Goal: Task Accomplishment & Management: Manage account settings

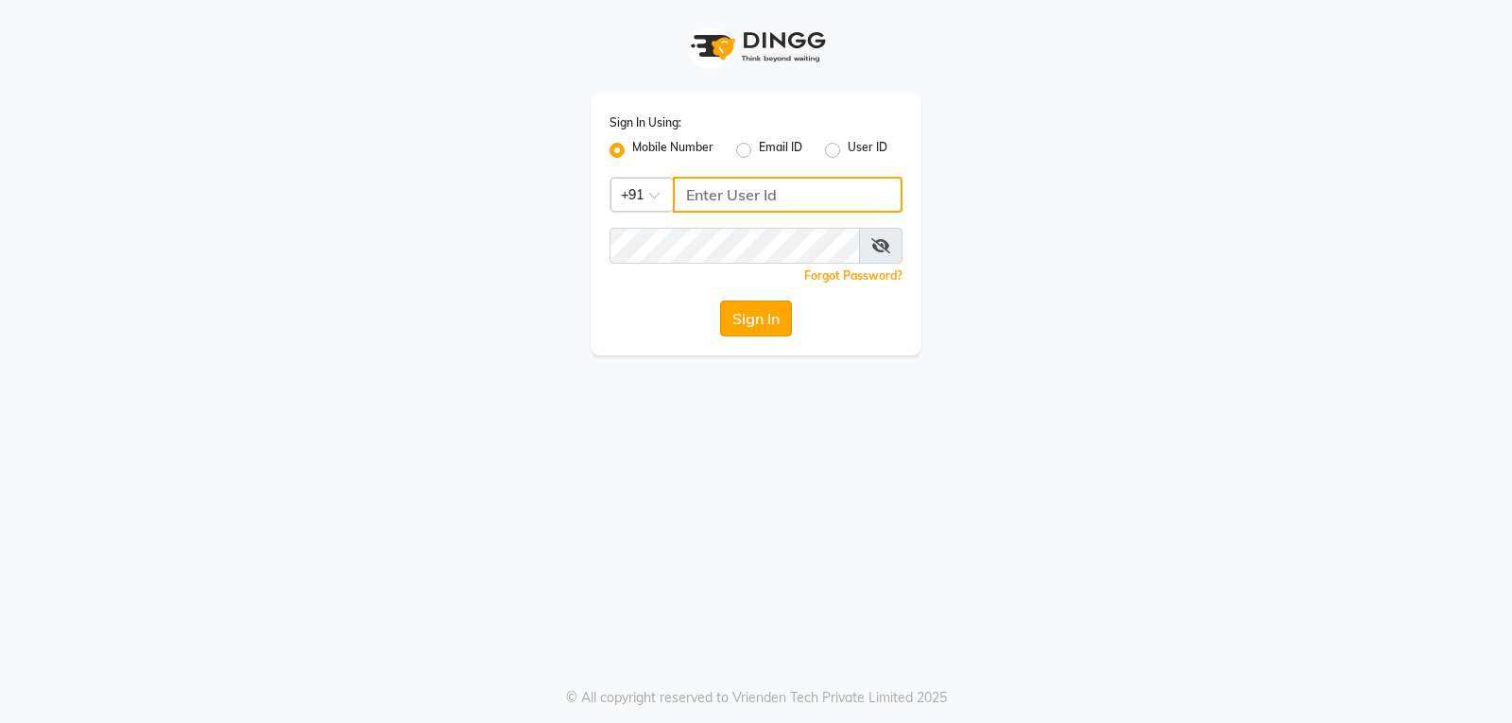
type input "9754977707"
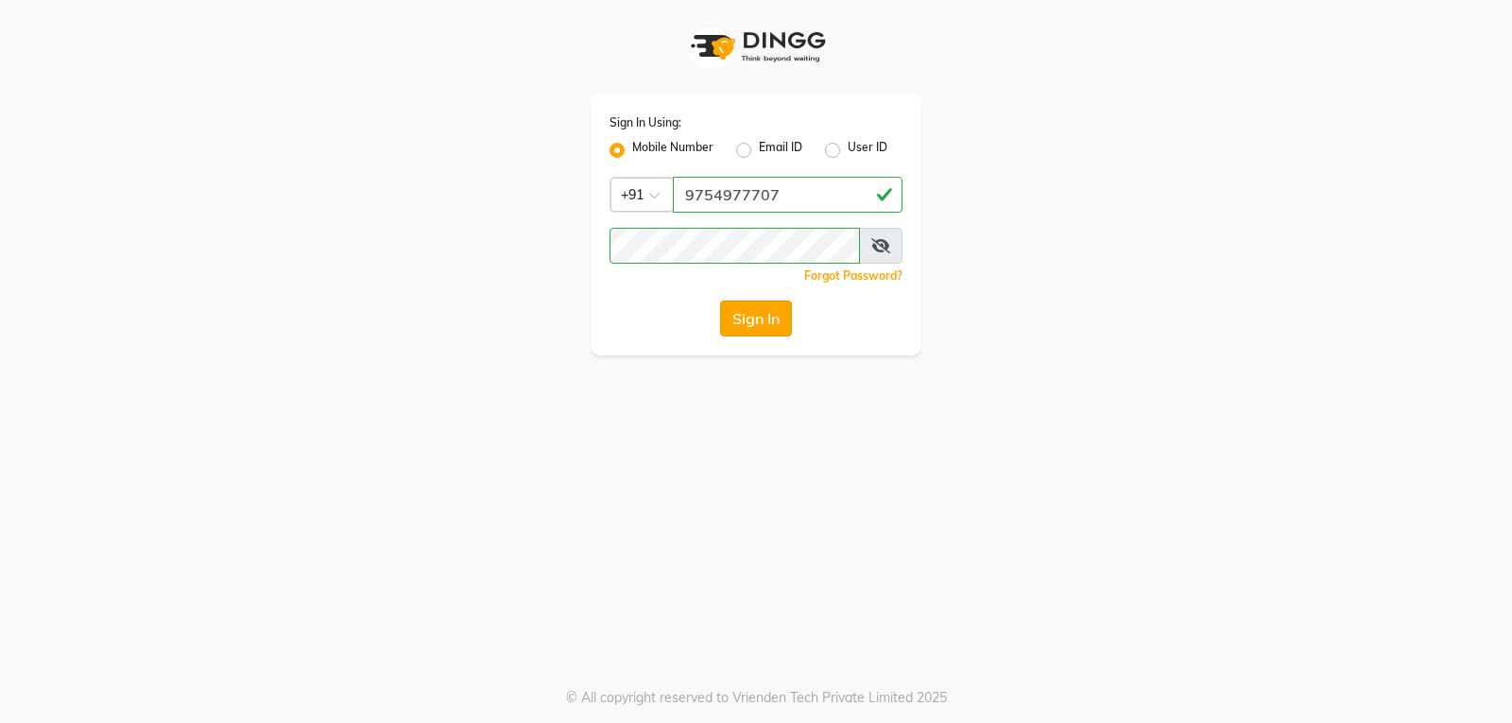
click at [728, 311] on button "Sign In" at bounding box center [756, 318] width 72 height 36
click at [767, 320] on button "Sign In" at bounding box center [756, 318] width 72 height 36
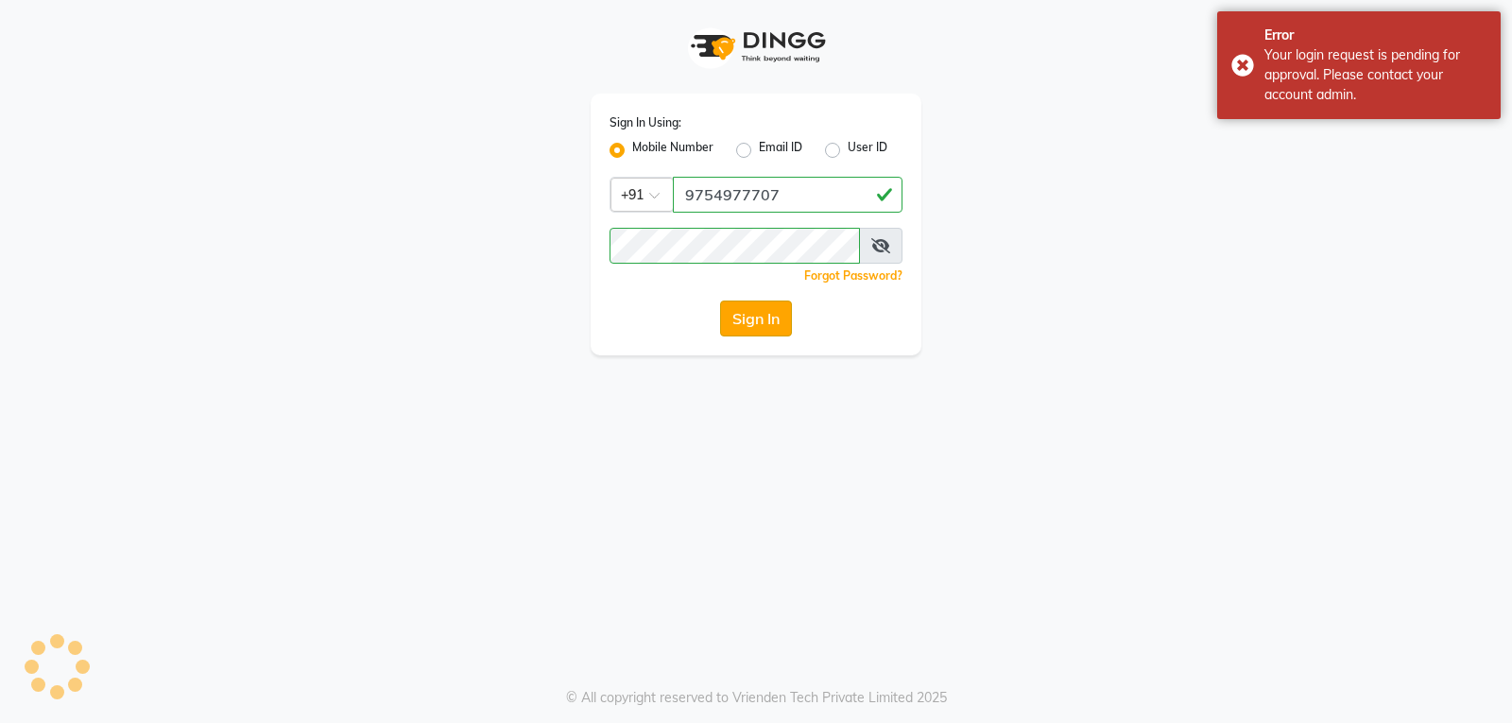
click at [767, 320] on div "Sign In" at bounding box center [755, 318] width 293 height 36
click at [767, 320] on button "Sign In" at bounding box center [756, 318] width 72 height 36
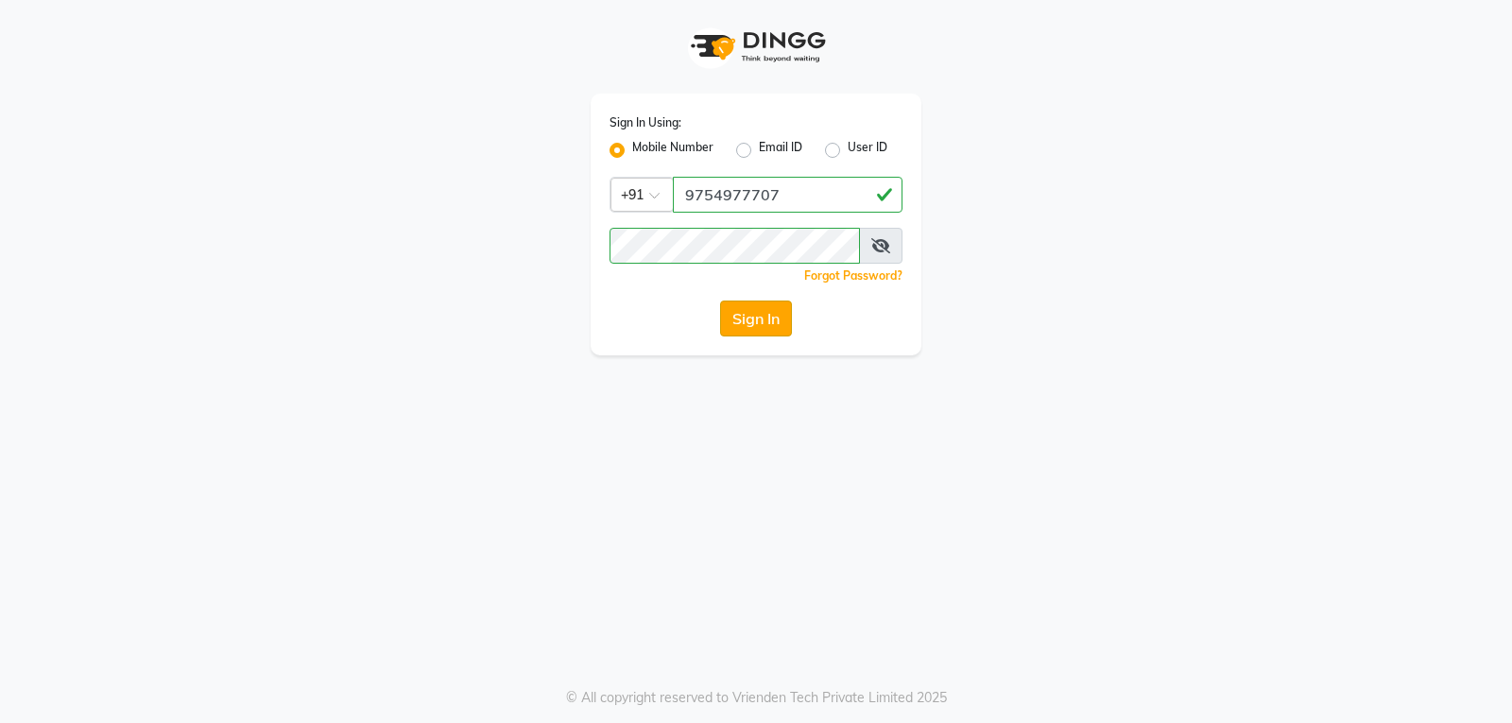
click at [767, 320] on button "Sign In" at bounding box center [756, 318] width 72 height 36
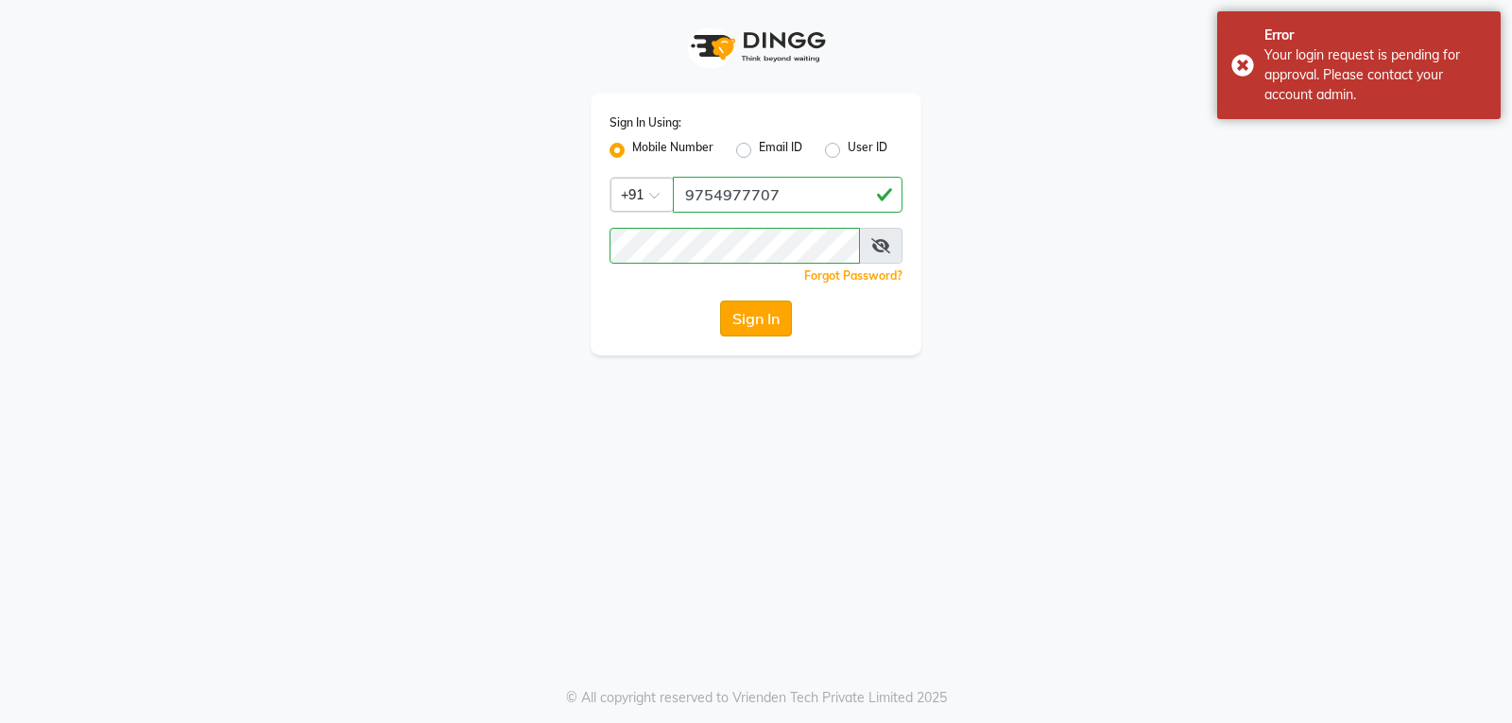
click at [767, 320] on button "Sign In" at bounding box center [756, 318] width 72 height 36
click at [767, 320] on div "Sign In" at bounding box center [755, 318] width 293 height 36
click at [767, 320] on button "Sign In" at bounding box center [756, 318] width 72 height 36
click at [767, 320] on div "Sign In" at bounding box center [755, 318] width 293 height 36
click at [767, 320] on button "Sign In" at bounding box center [756, 318] width 72 height 36
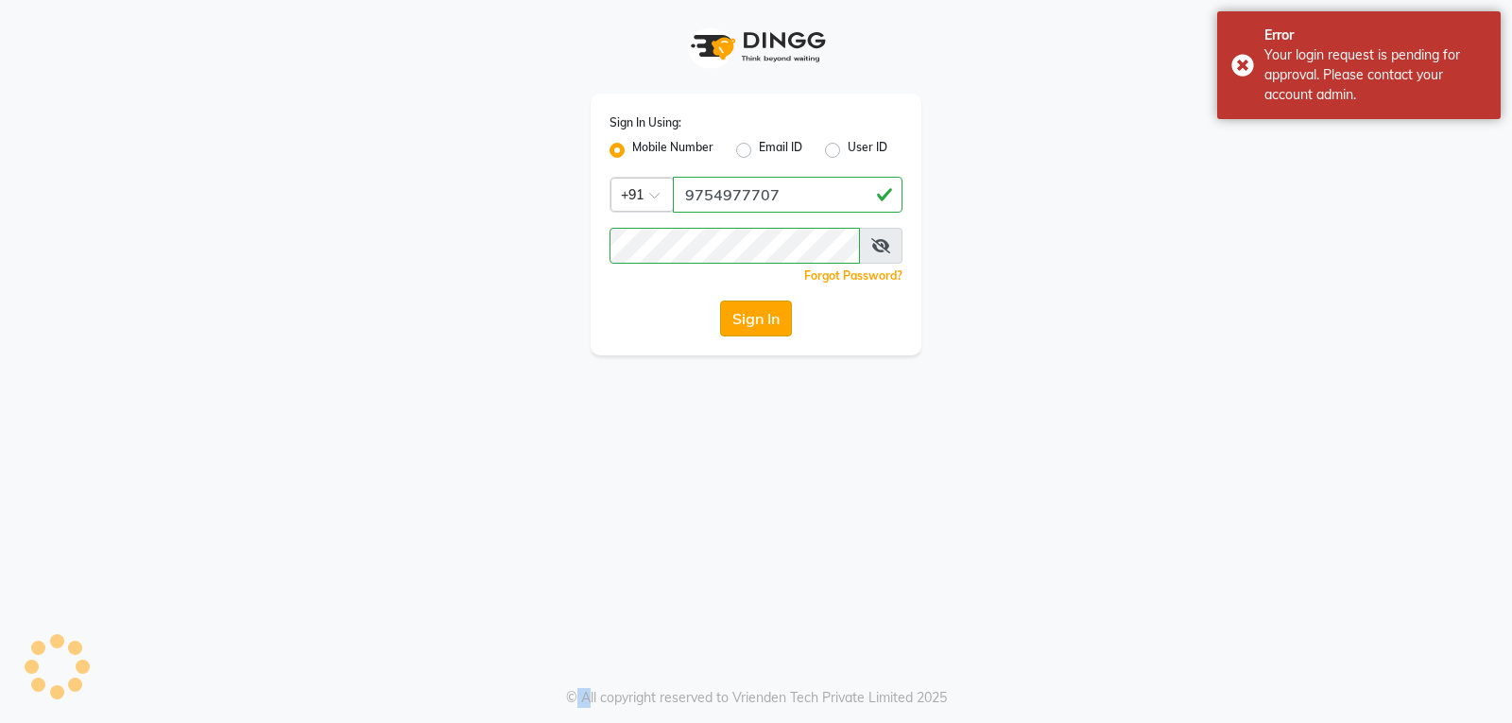
click at [767, 320] on div "Sign In" at bounding box center [755, 318] width 293 height 36
click at [767, 320] on button "Sign In" at bounding box center [756, 318] width 72 height 36
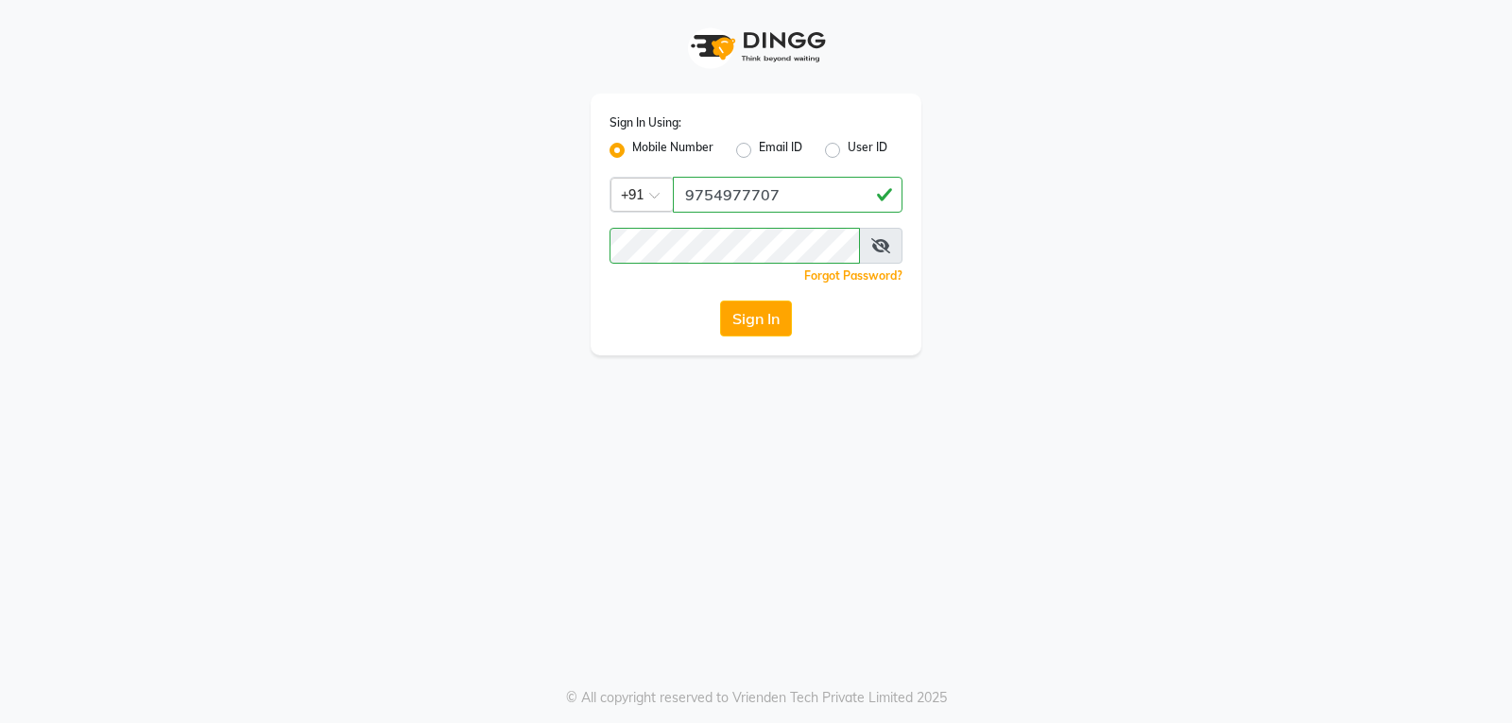
click at [944, 506] on div "Sign In Using: Mobile Number Email ID User ID Country Code × [PHONE_NUMBER] Rem…" at bounding box center [756, 361] width 1512 height 723
click at [742, 311] on button "Sign In" at bounding box center [756, 318] width 72 height 36
